Goal: Information Seeking & Learning: Learn about a topic

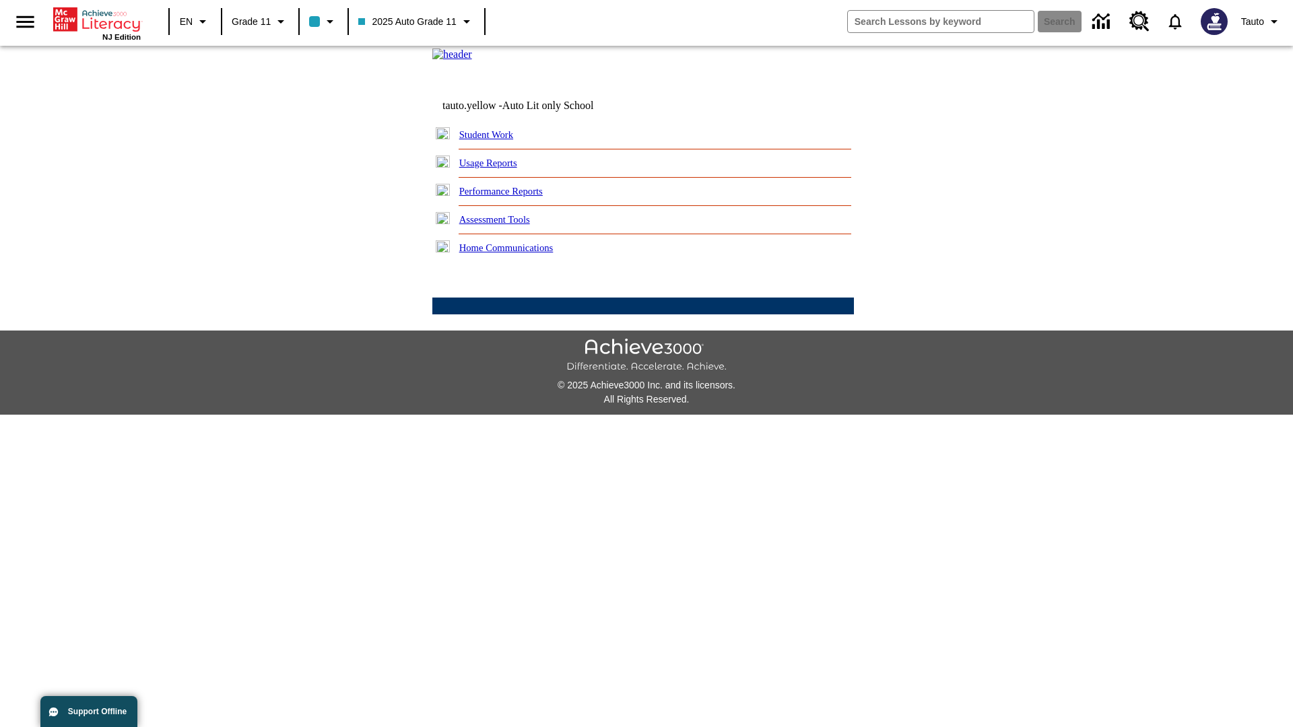
click at [498, 168] on link "Usage Reports" at bounding box center [488, 163] width 58 height 11
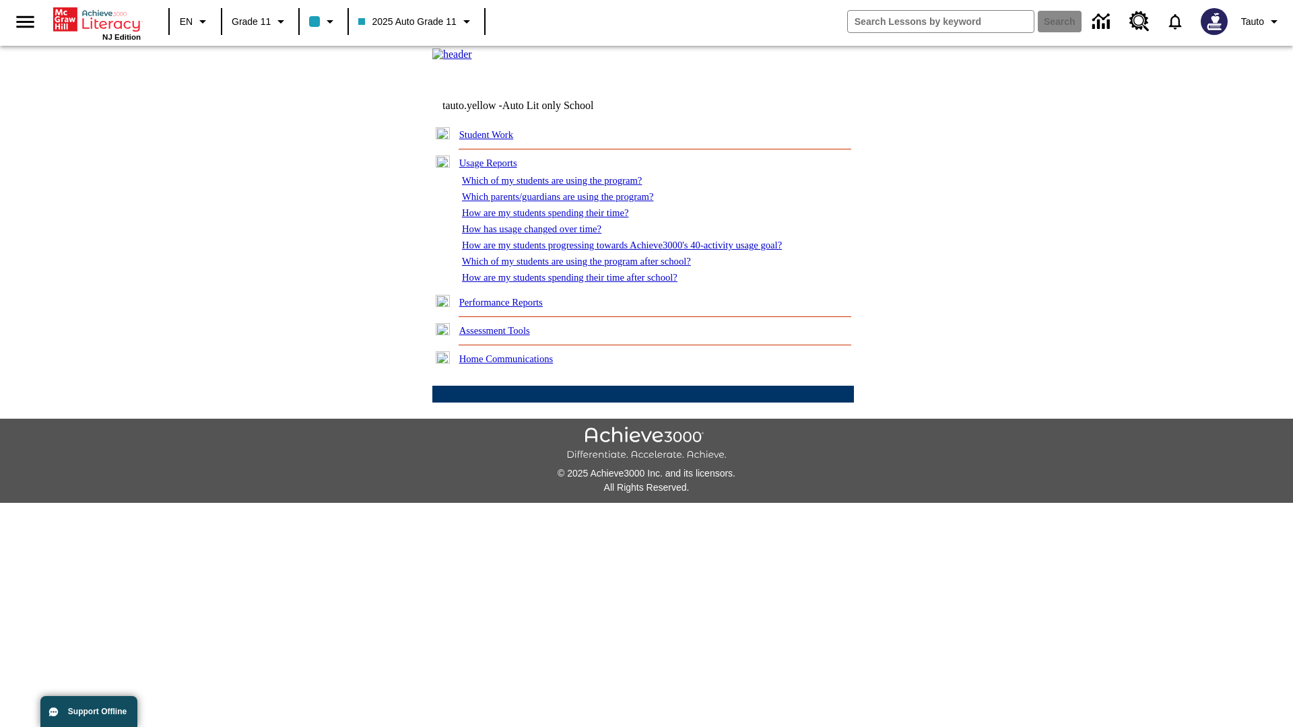
click at [566, 186] on link "Which of my students are using the program?" at bounding box center [552, 180] width 180 height 11
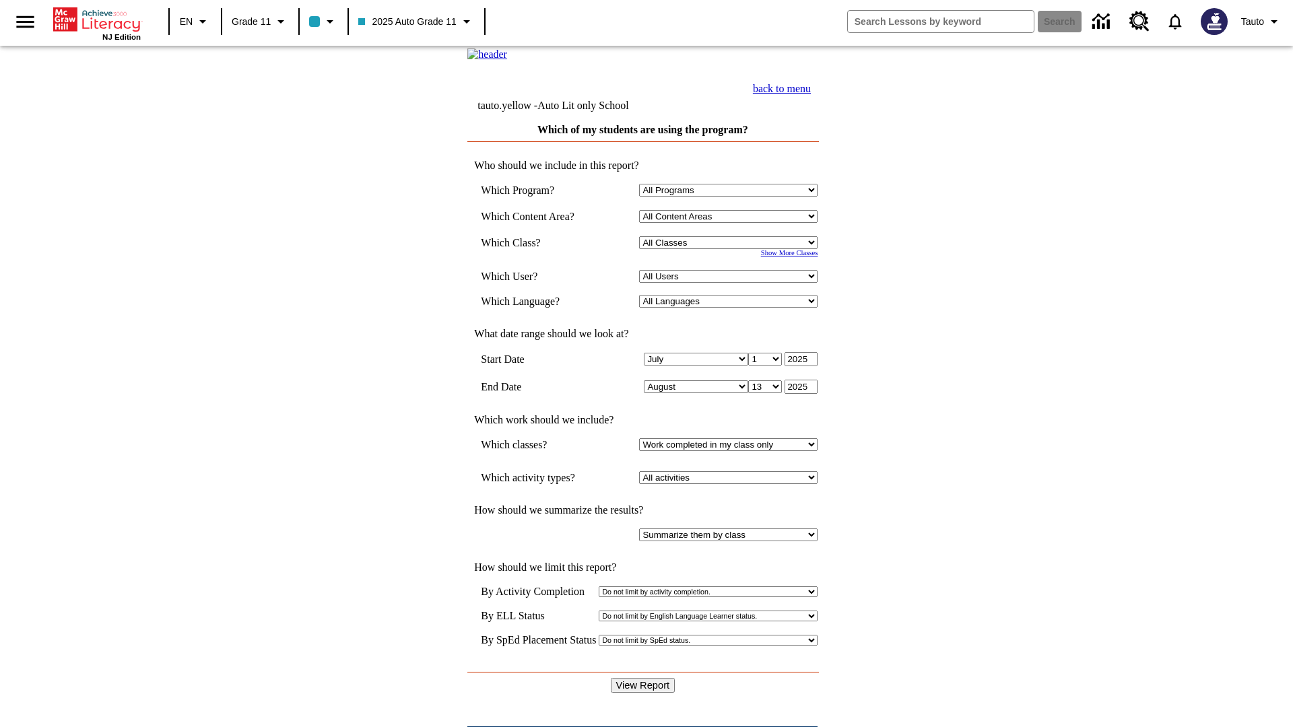
click at [811, 94] on link "back to menu" at bounding box center [782, 88] width 58 height 11
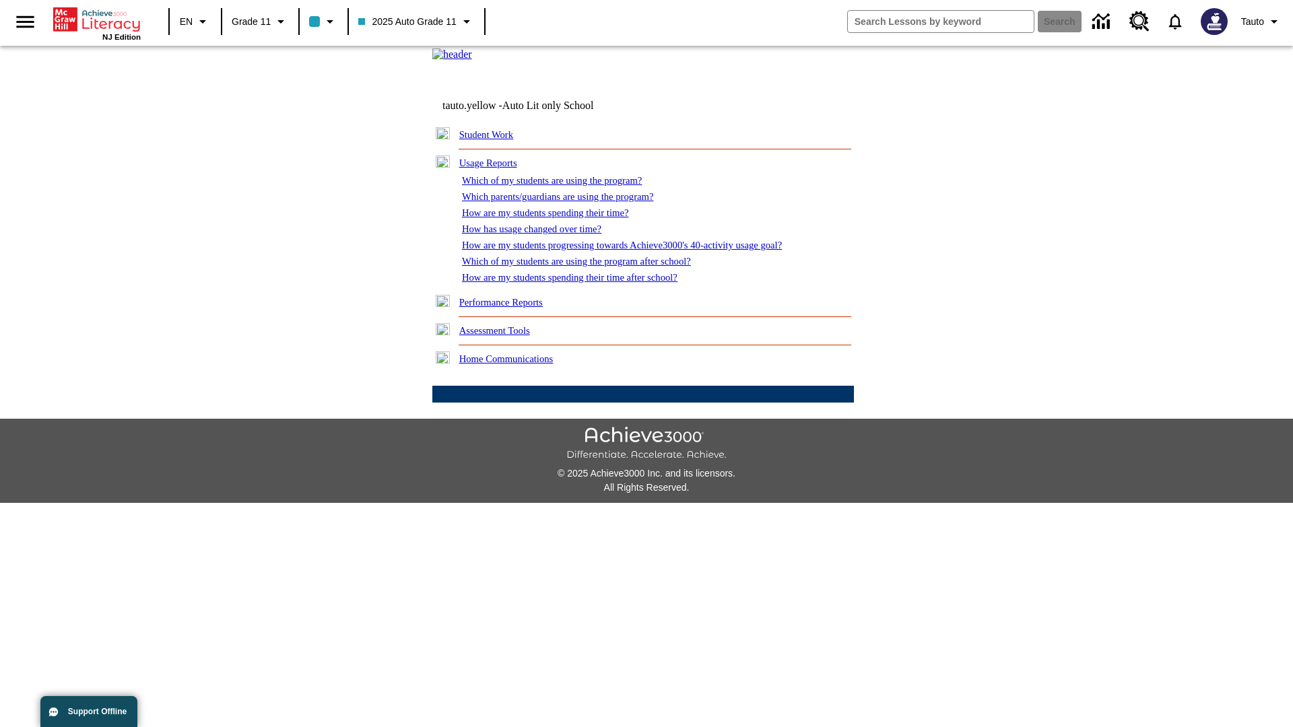
click at [558, 218] on link "How are my students spending their time?" at bounding box center [545, 212] width 166 height 11
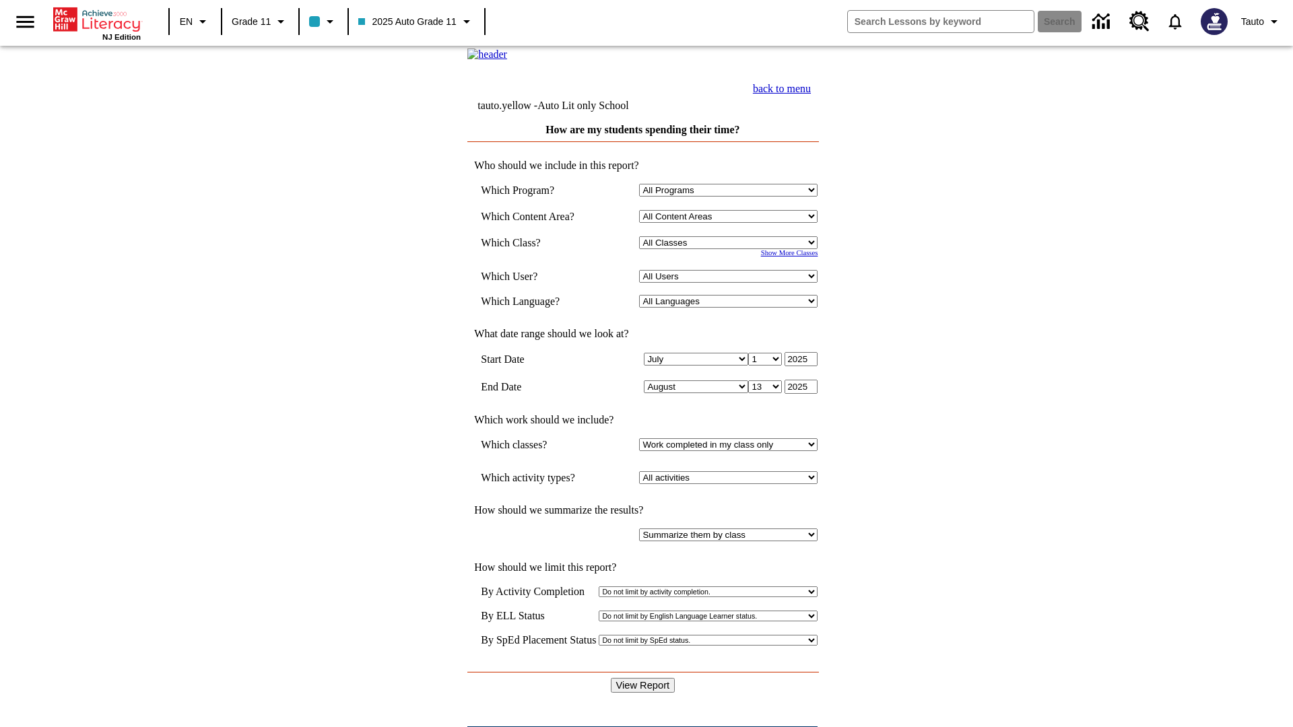
click at [644, 678] on input "View Report" at bounding box center [643, 685] width 65 height 15
click at [811, 94] on link "back to menu" at bounding box center [782, 88] width 58 height 11
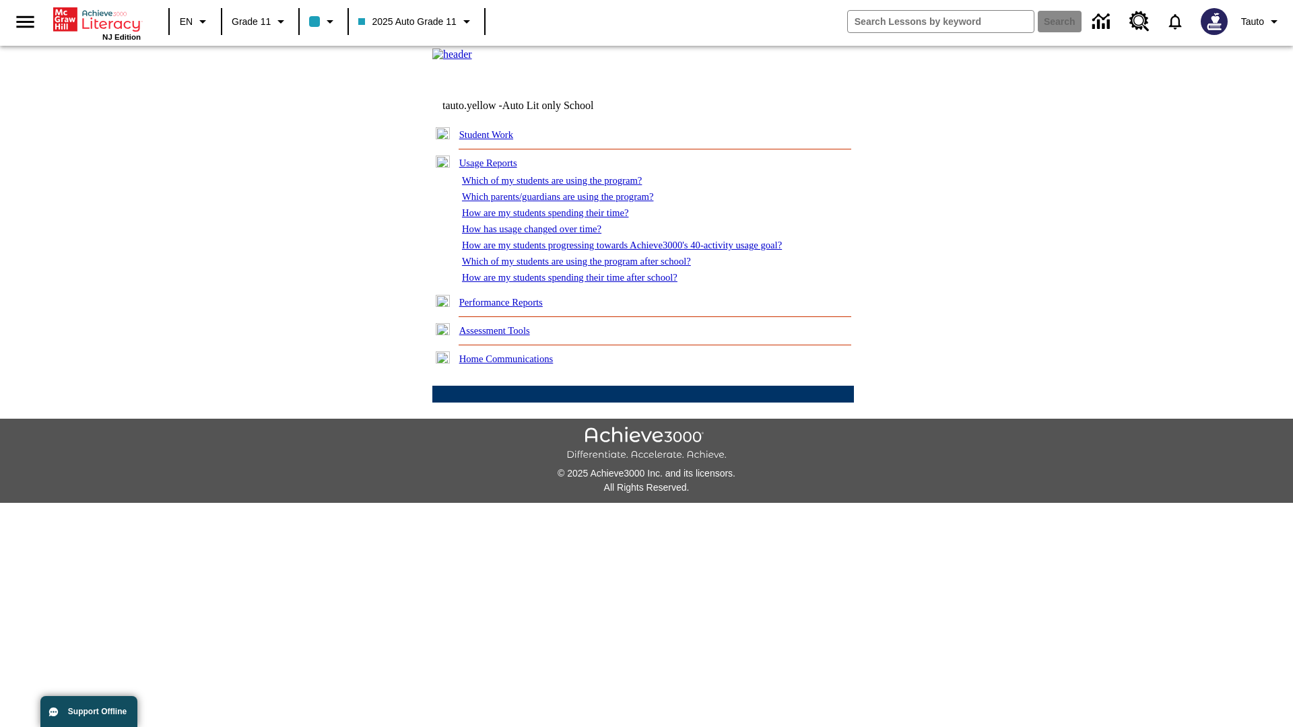
click at [586, 283] on link "How are my students spending their time after school?" at bounding box center [570, 277] width 216 height 11
